Goal: Transaction & Acquisition: Obtain resource

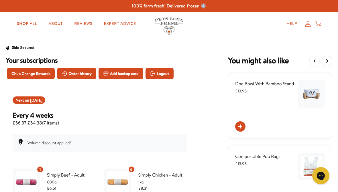
click at [28, 73] on span "Chub Change Rewards" at bounding box center [30, 73] width 39 height 6
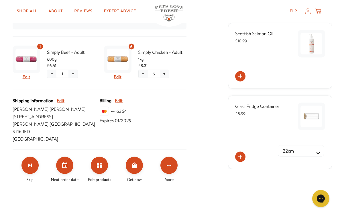
scroll to position [123, 0]
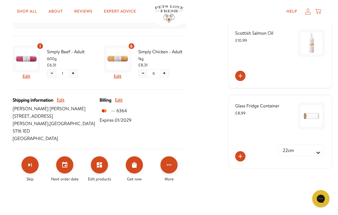
click at [169, 161] on icon "Click for more options" at bounding box center [168, 164] width 7 height 7
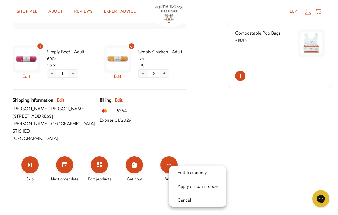
click at [255, 152] on div at bounding box center [169, 107] width 338 height 215
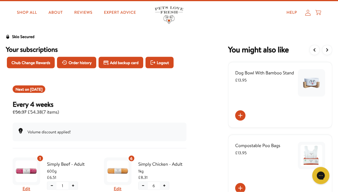
scroll to position [11, 0]
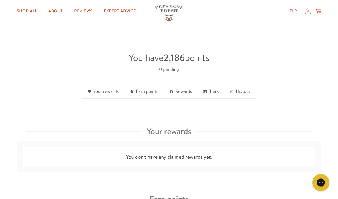
scroll to position [120, 0]
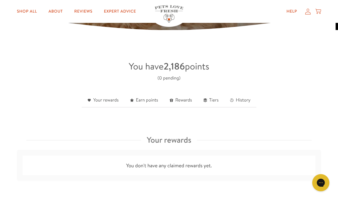
click at [183, 102] on link "Rewards" at bounding box center [181, 101] width 34 height 14
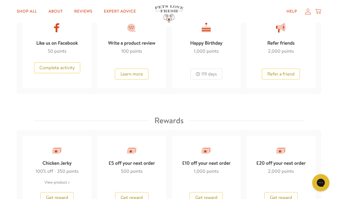
scroll to position [511, 0]
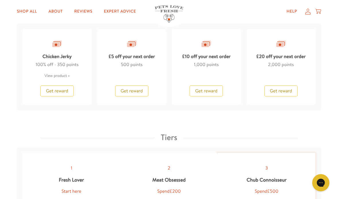
click at [276, 90] on span "Get reward" at bounding box center [281, 91] width 22 height 6
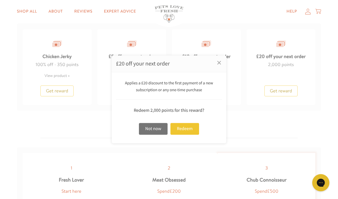
click at [184, 133] on div "Redeem" at bounding box center [184, 129] width 29 height 12
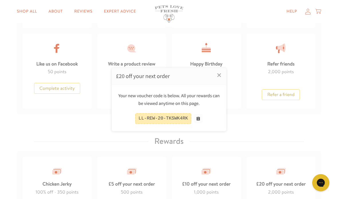
scroll to position [385, 0]
click at [199, 118] on button at bounding box center [198, 118] width 9 height 9
click at [220, 76] on link "×" at bounding box center [219, 75] width 14 height 14
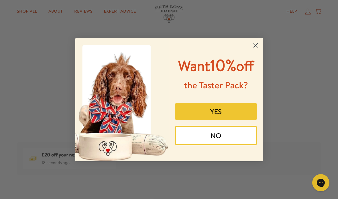
scroll to position [127, 0]
click at [254, 40] on circle "Close dialog" at bounding box center [254, 44] width 9 height 9
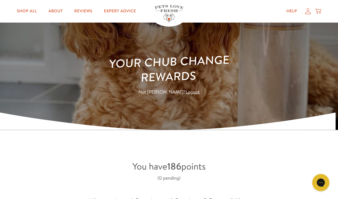
scroll to position [0, 0]
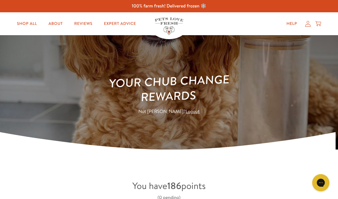
click at [314, 22] on div "Help My account Cart" at bounding box center [302, 23] width 43 height 11
click at [310, 21] on icon at bounding box center [308, 24] width 6 height 6
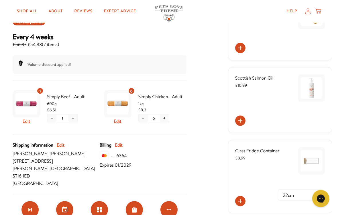
scroll to position [80, 0]
